Goal: Check status

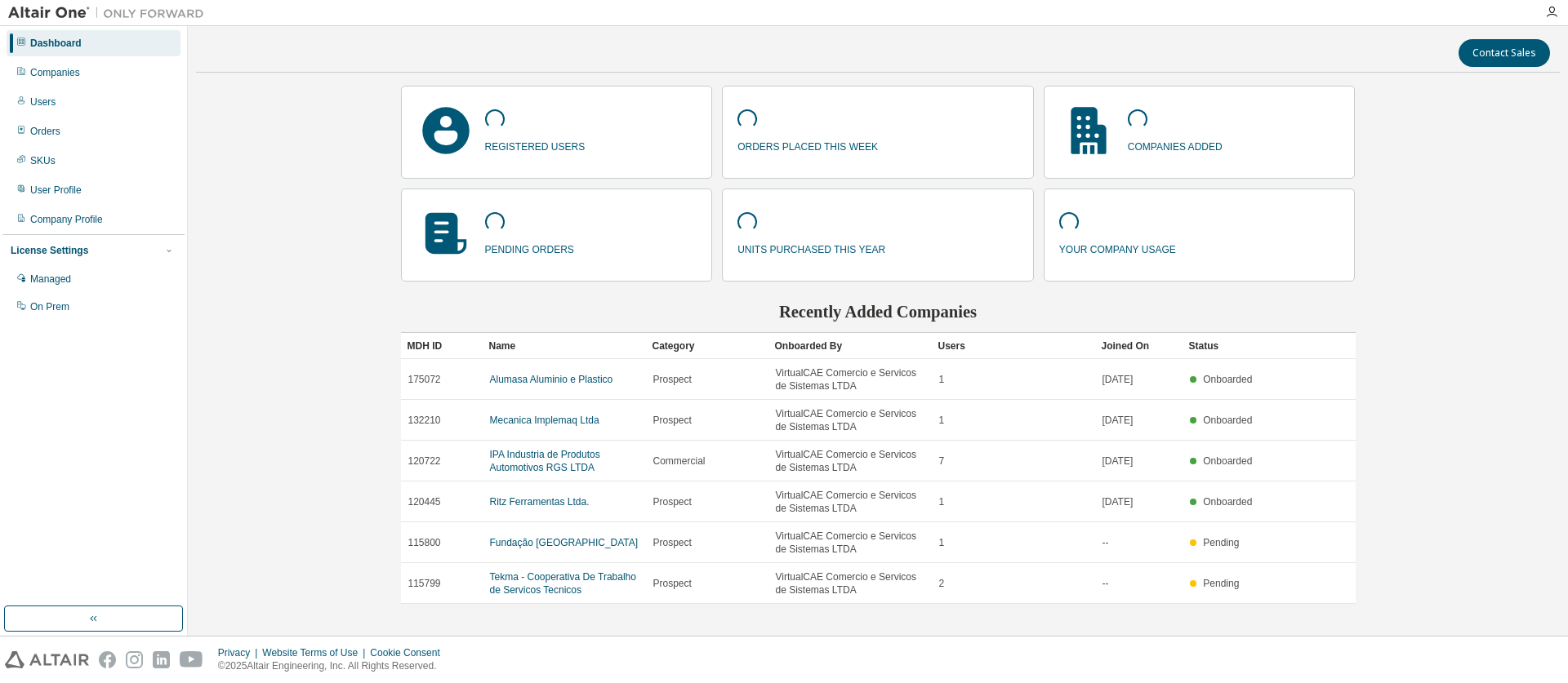
click at [64, 276] on div "Managed" at bounding box center [51, 278] width 41 height 13
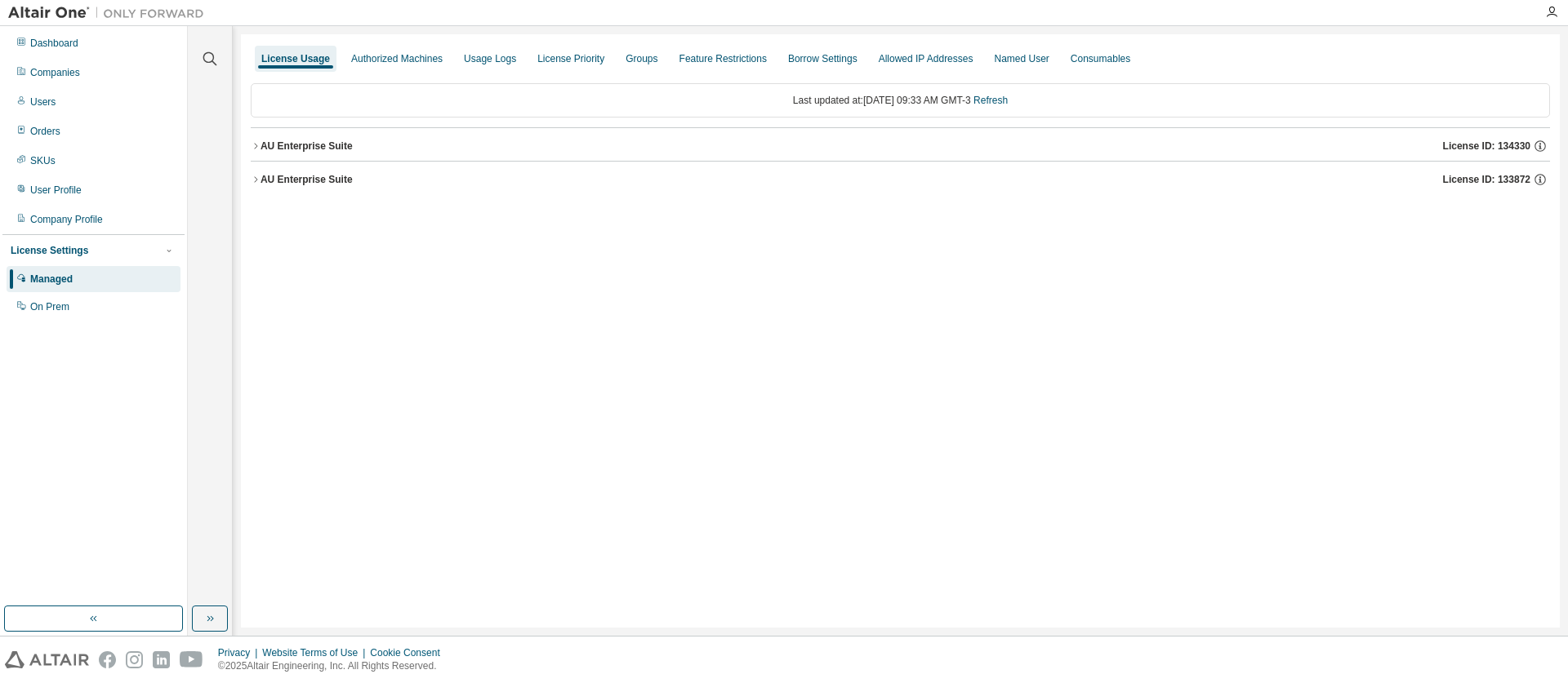
click at [320, 155] on button "AU Enterprise Suite License ID: 134330" at bounding box center [899, 146] width 1299 height 36
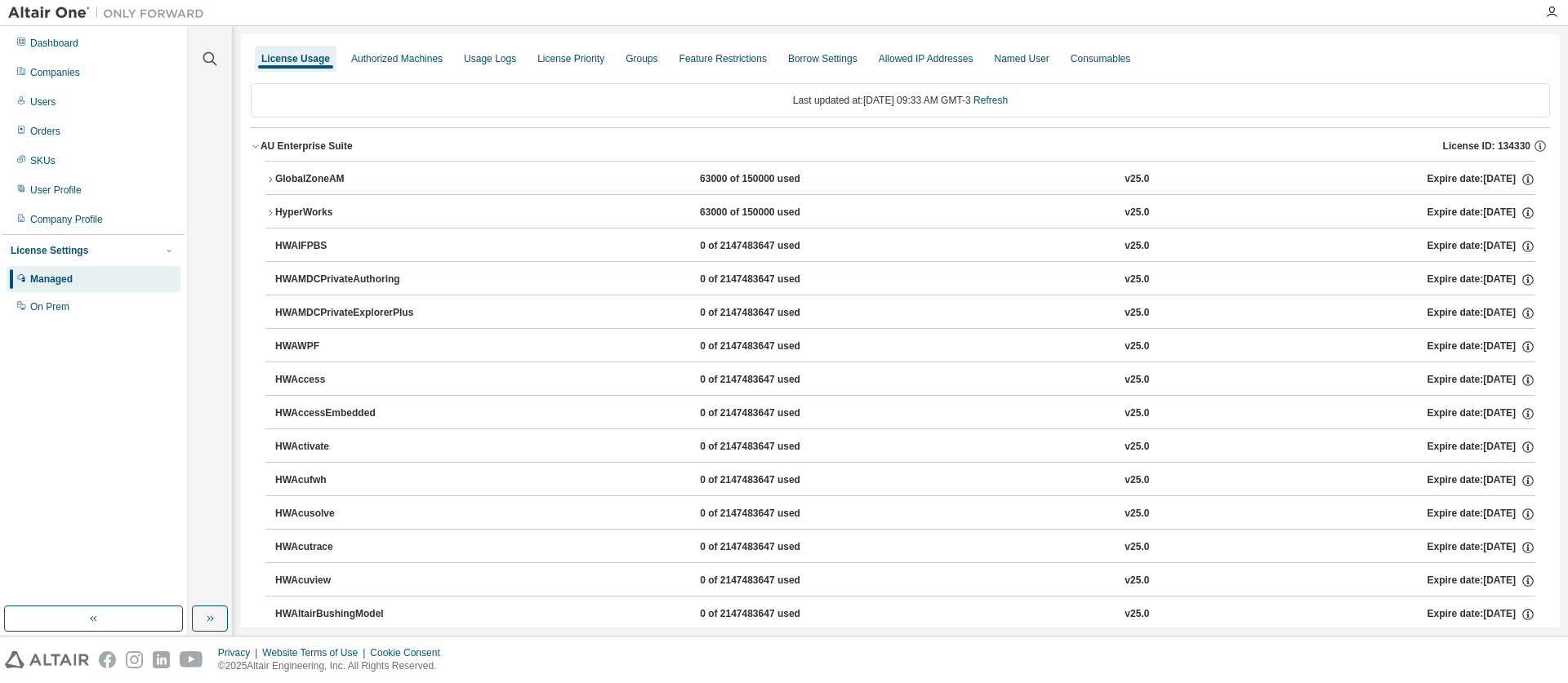
click at [253, 147] on icon "button" at bounding box center [255, 147] width 10 height 10
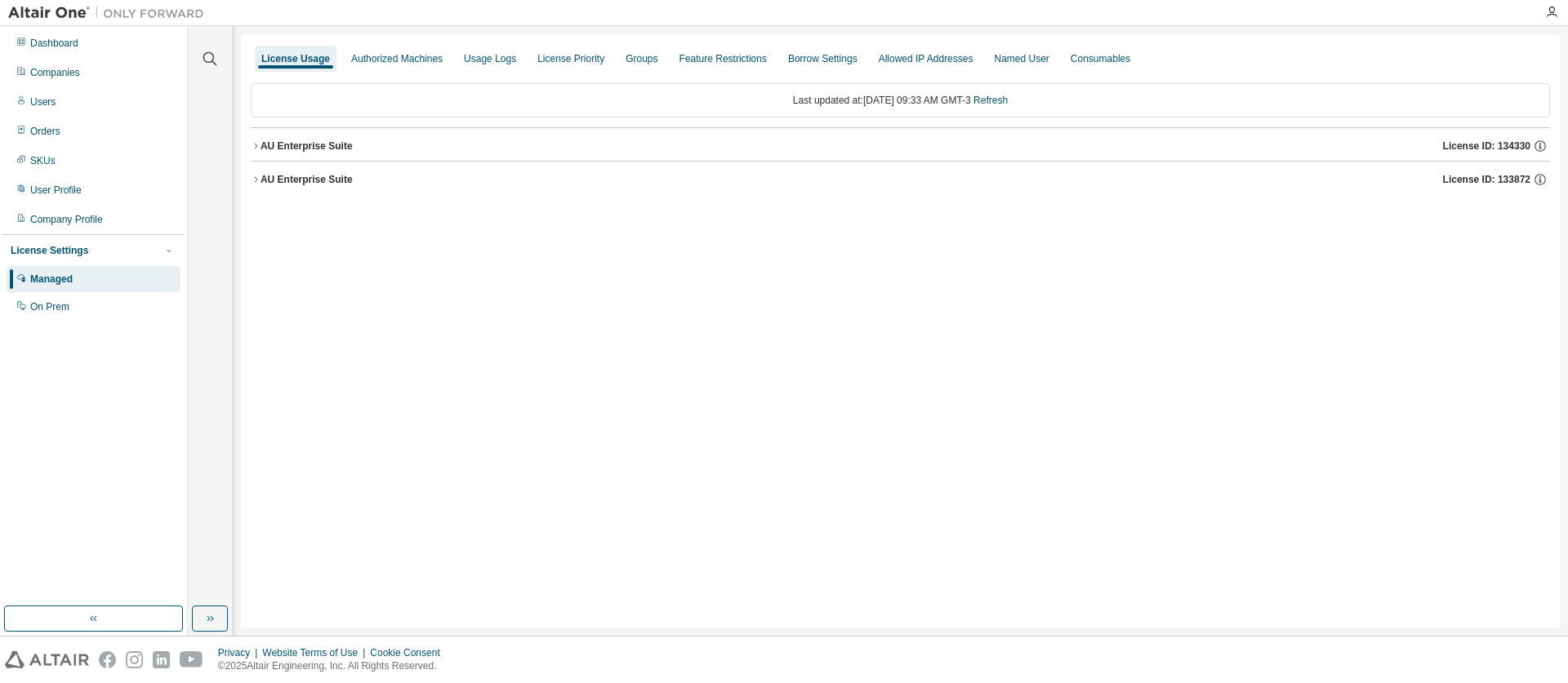
click at [265, 184] on div "AU Enterprise Suite" at bounding box center [306, 179] width 92 height 13
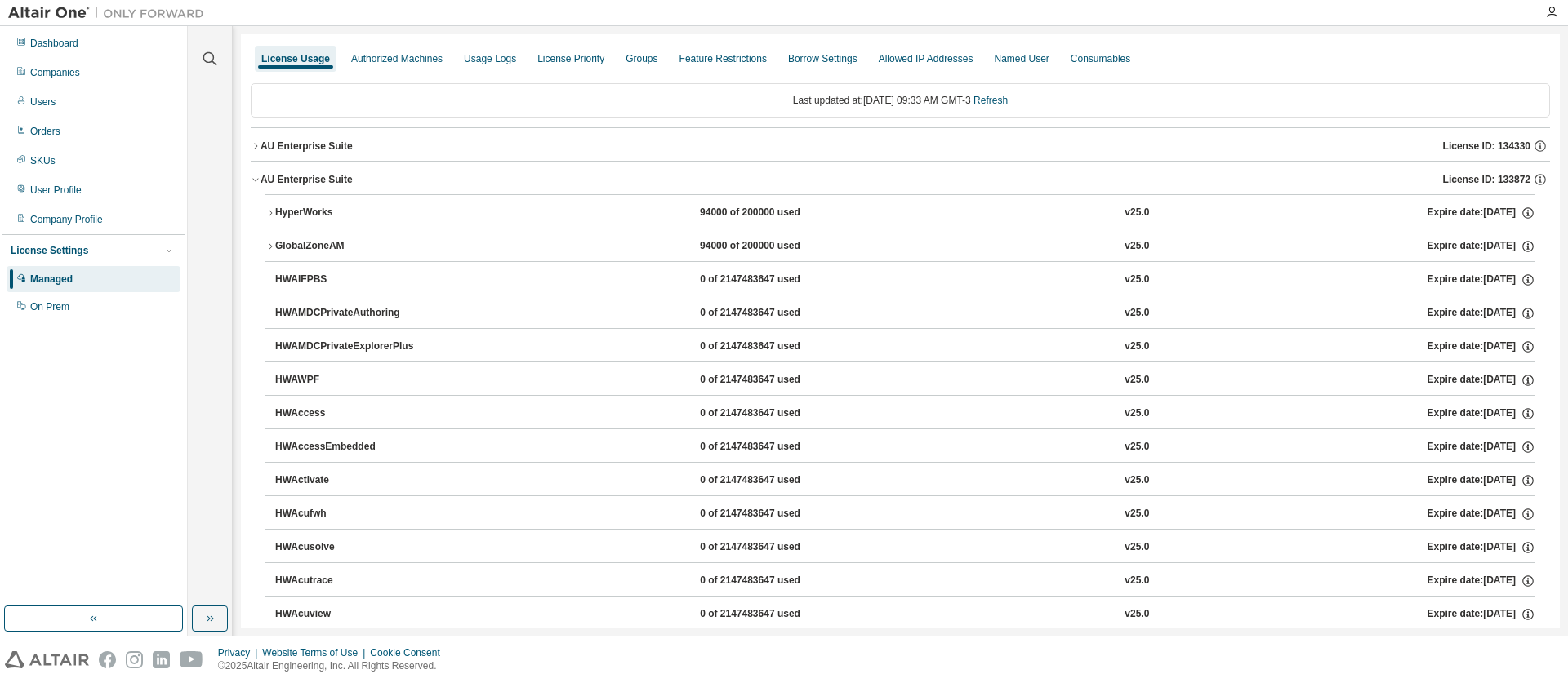
click at [260, 147] on icon "button" at bounding box center [255, 147] width 10 height 10
click at [251, 147] on icon "button" at bounding box center [255, 147] width 10 height 10
click at [255, 175] on icon "button" at bounding box center [255, 180] width 10 height 10
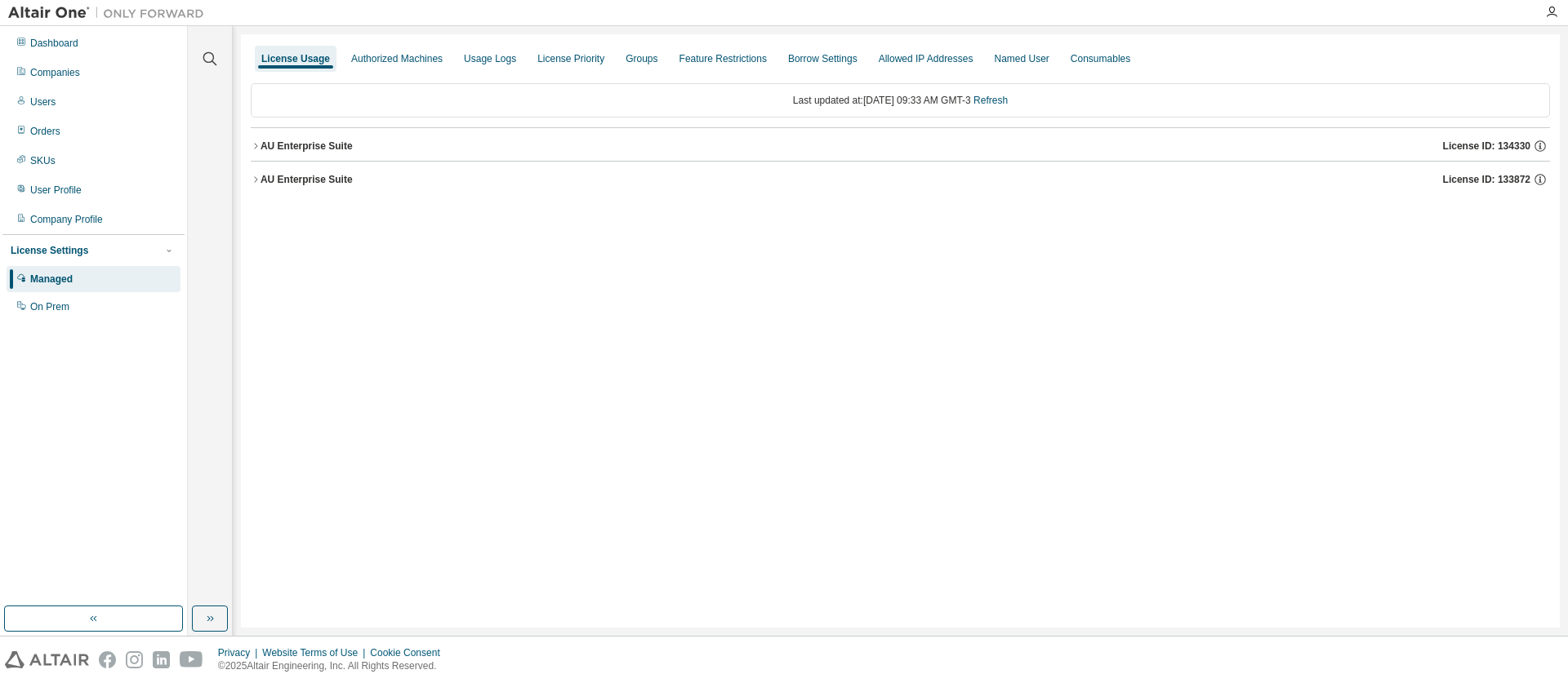
click at [256, 150] on icon "button" at bounding box center [255, 147] width 10 height 10
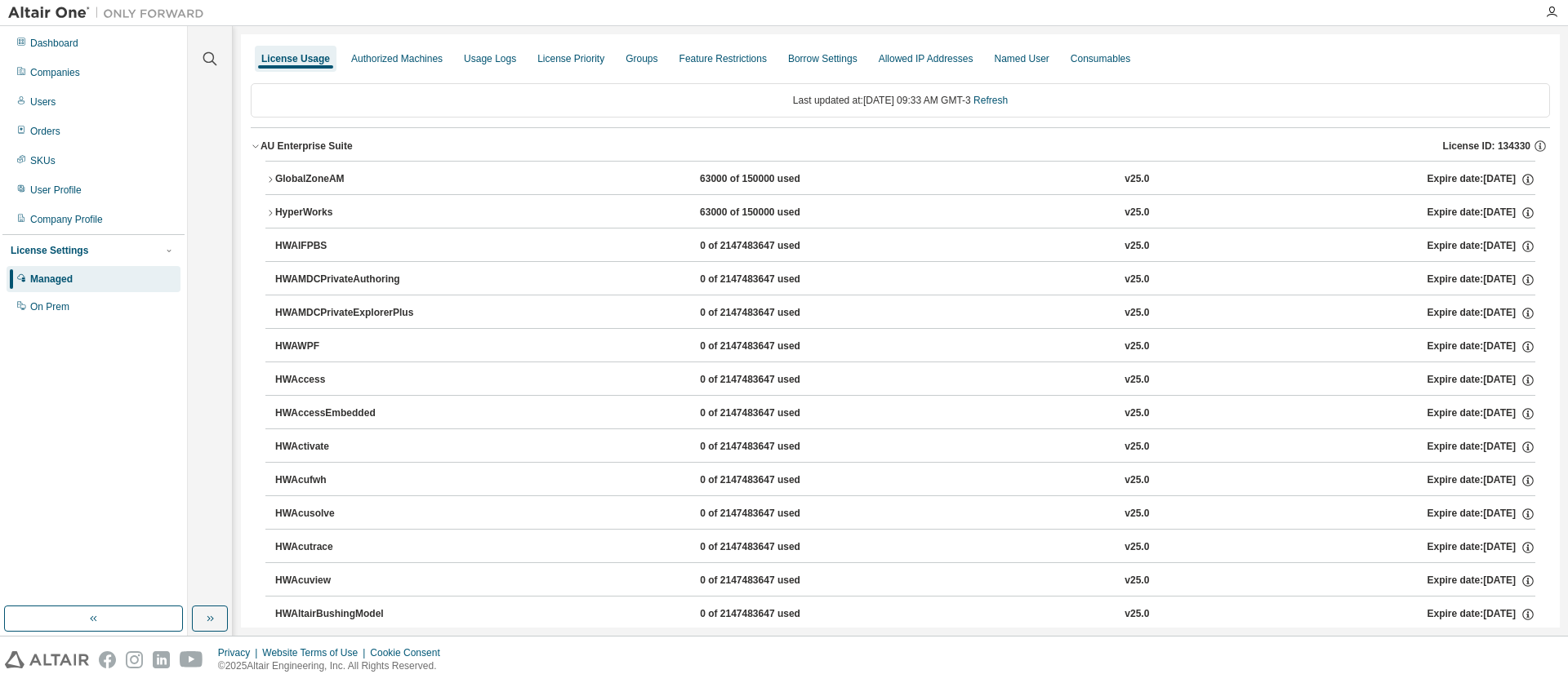
click at [266, 175] on icon "button" at bounding box center [270, 180] width 10 height 10
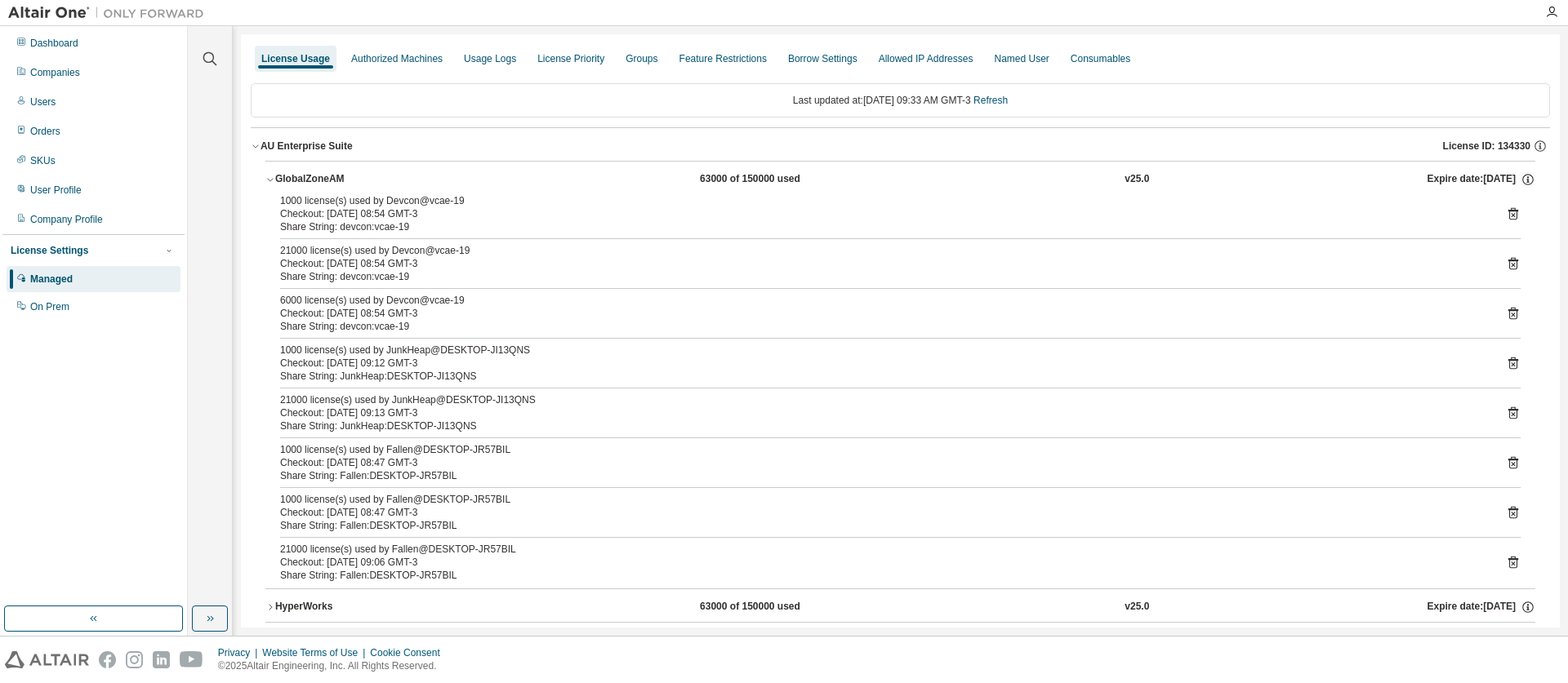
click at [266, 176] on icon "button" at bounding box center [270, 180] width 10 height 10
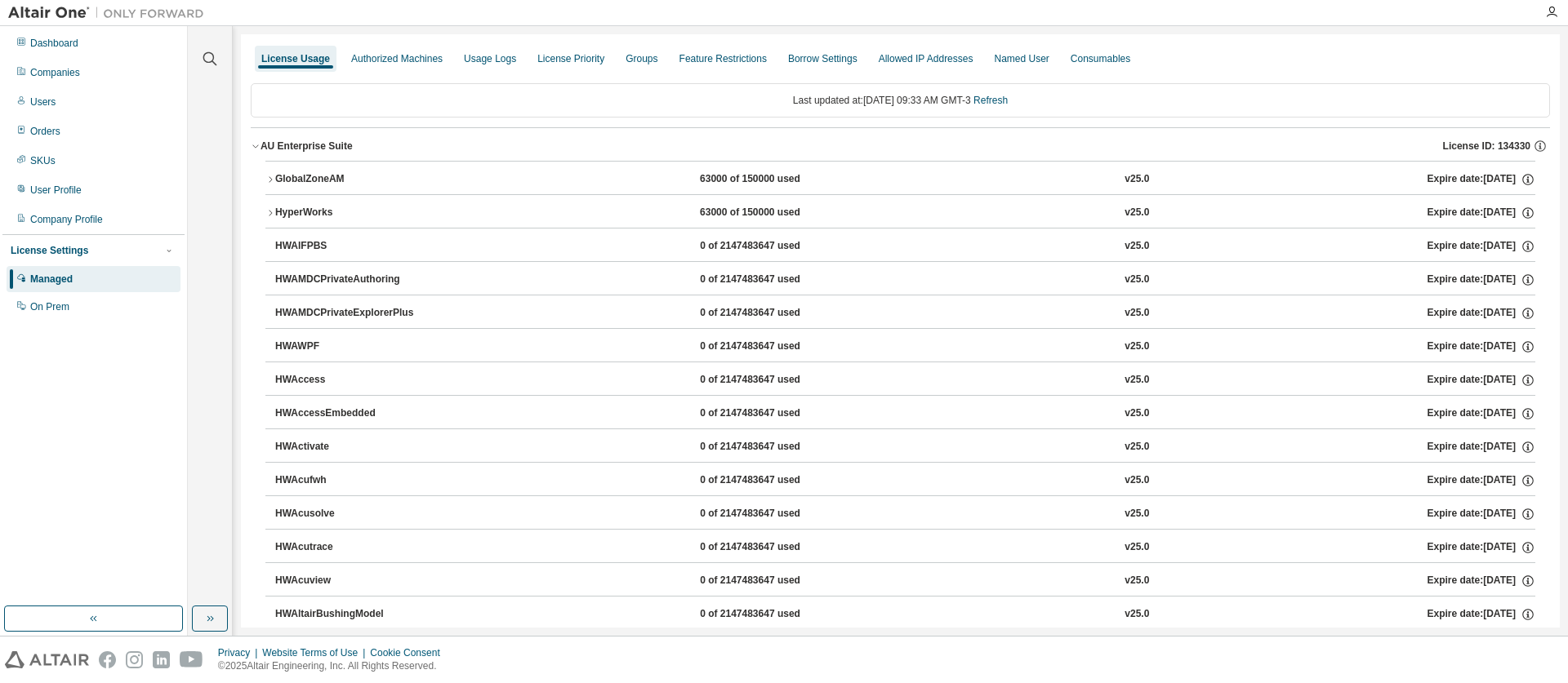
click at [270, 213] on icon "button" at bounding box center [270, 213] width 10 height 10
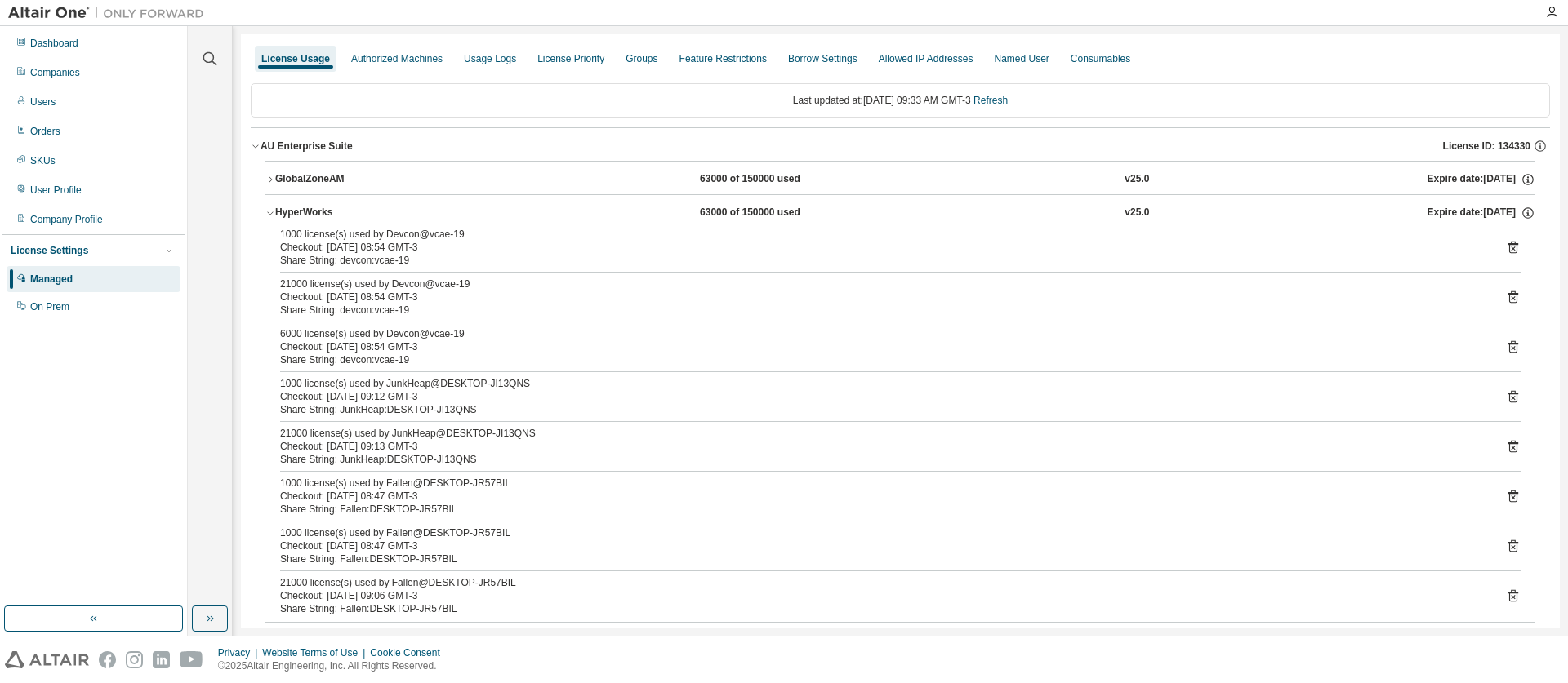
click at [270, 213] on icon "button" at bounding box center [270, 213] width 10 height 10
